Goal: Information Seeking & Learning: Check status

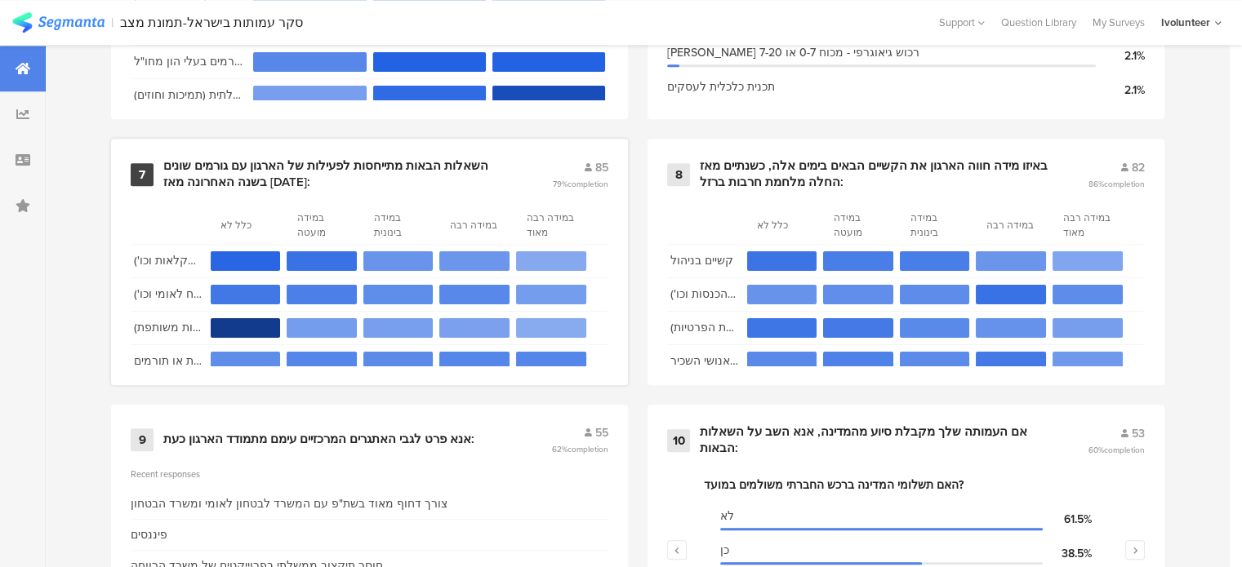
scroll to position [1469, 0]
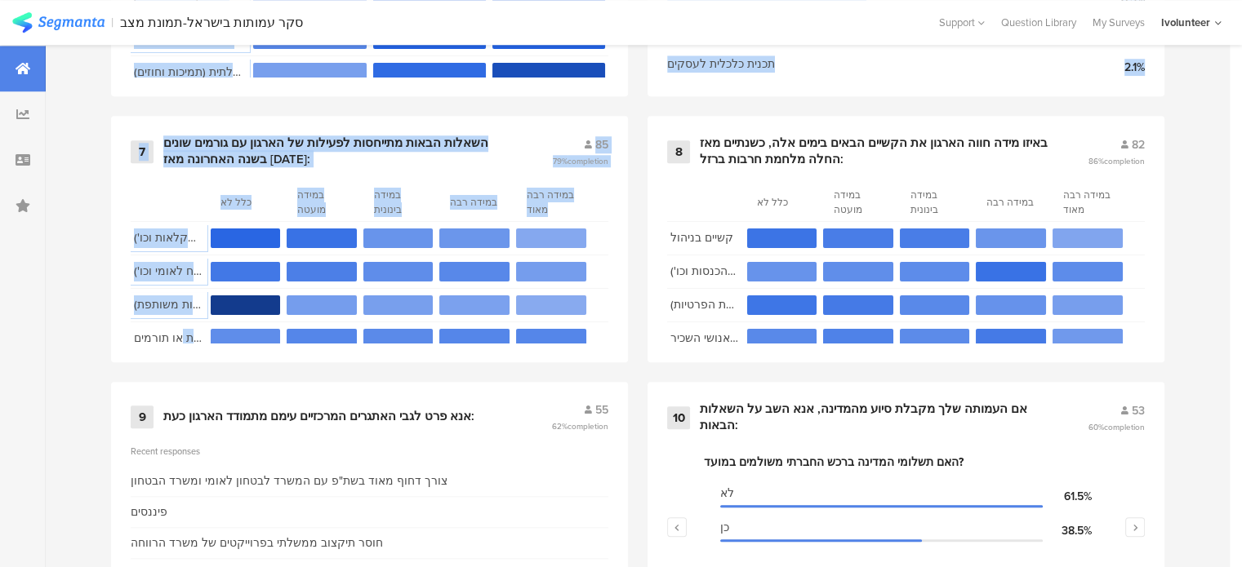
drag, startPoint x: 300, startPoint y: 411, endPoint x: 46, endPoint y: 328, distance: 267.7
click at [46, 328] on div "Saved Reports Results Overview Confidence Level 95 % Preview survey Edit survey…" at bounding box center [621, 550] width 1242 height 3950
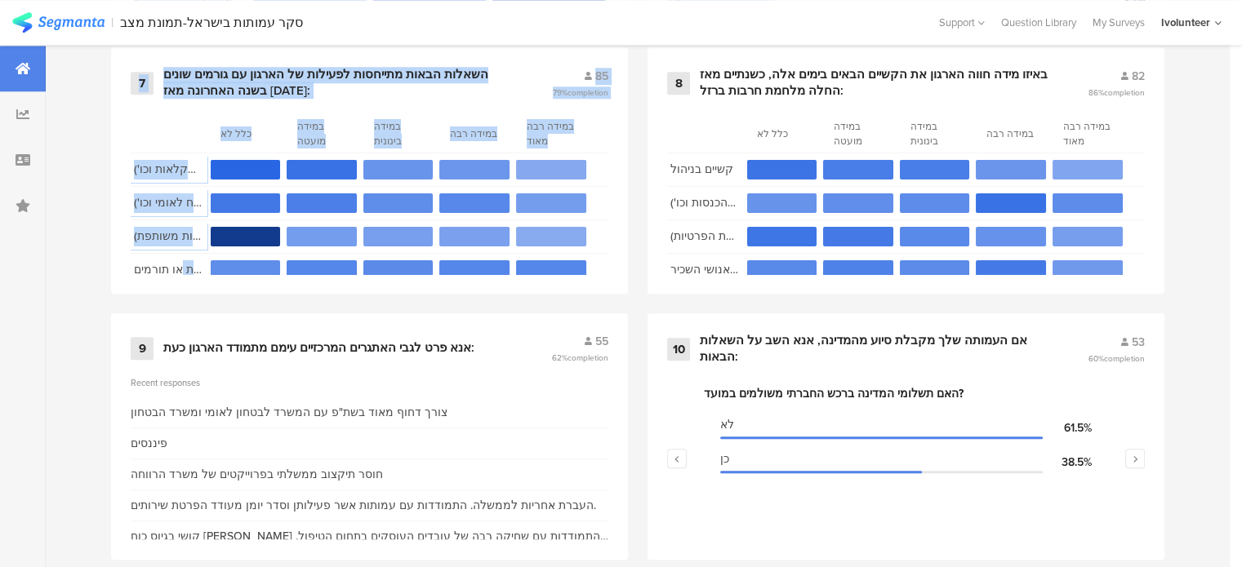
scroll to position [1633, 0]
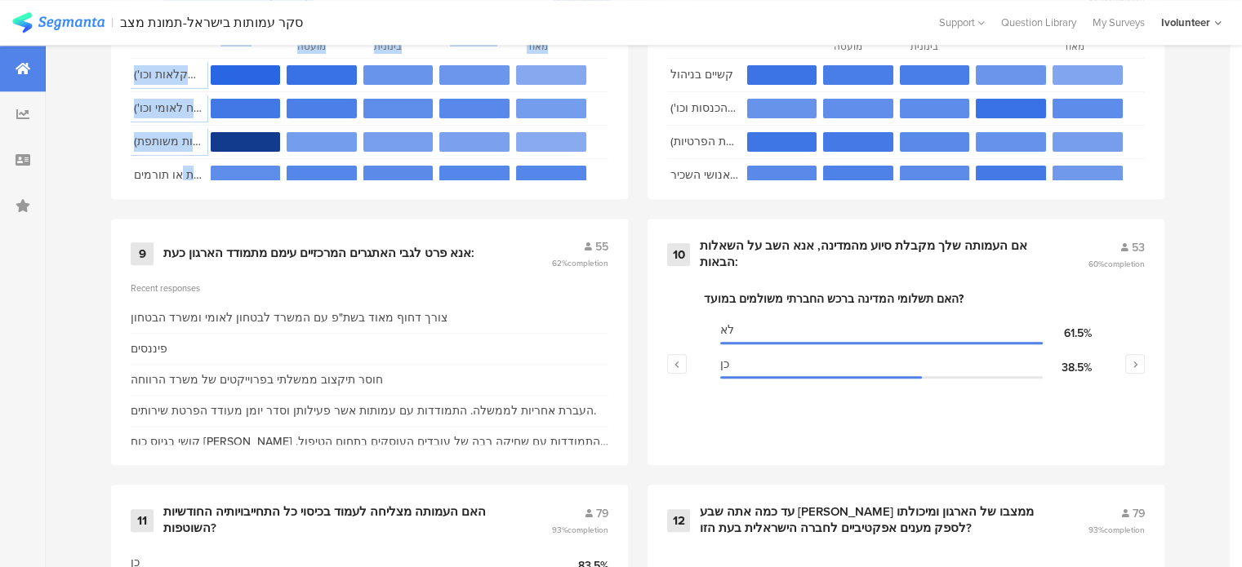
click at [34, 330] on div at bounding box center [23, 387] width 46 height 3950
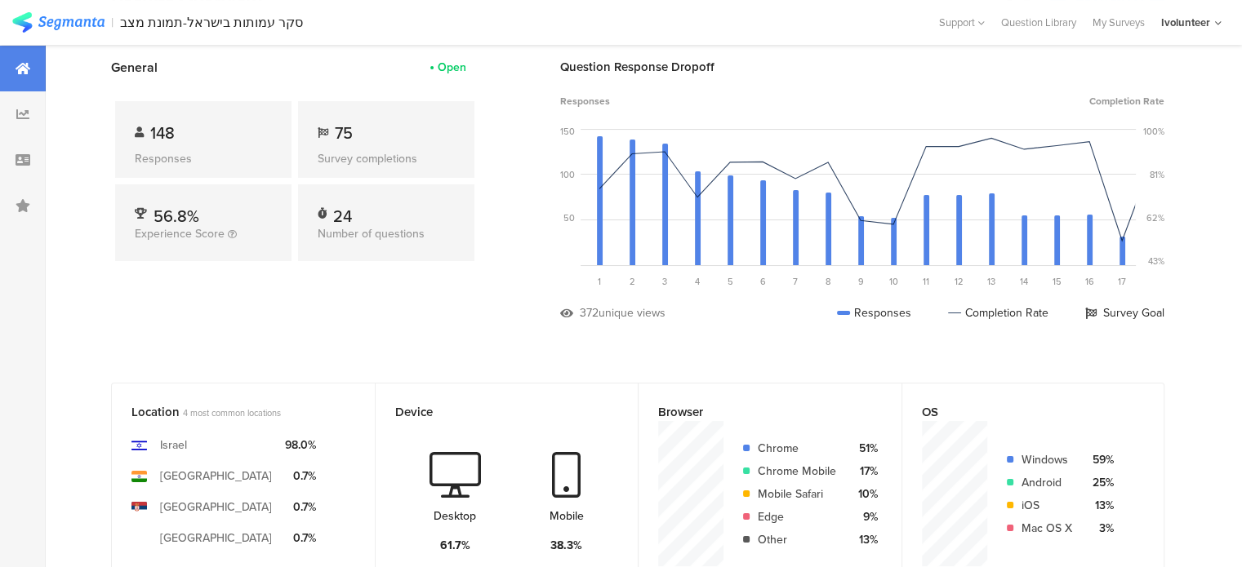
scroll to position [0, 0]
